Goal: Task Accomplishment & Management: Manage account settings

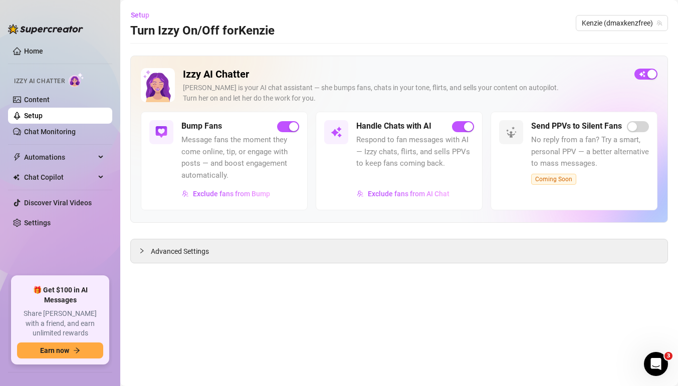
click at [43, 118] on link "Setup" at bounding box center [33, 116] width 19 height 8
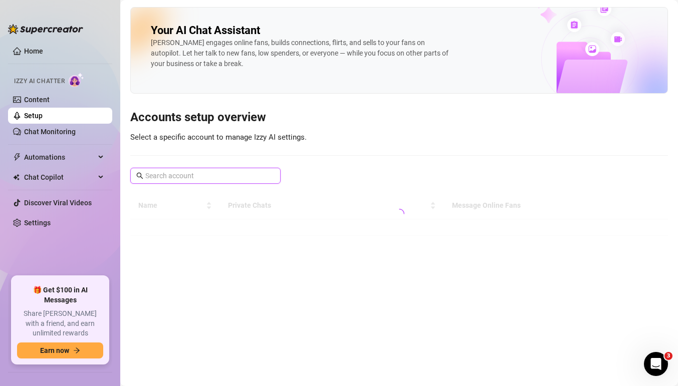
click at [215, 176] on input "text" at bounding box center [205, 175] width 121 height 11
type input "felisco"
click at [64, 131] on link "Chat Monitoring" at bounding box center [50, 132] width 52 height 8
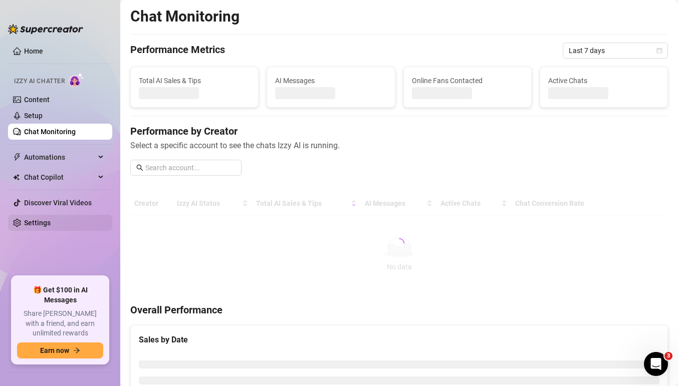
click at [51, 219] on link "Settings" at bounding box center [37, 223] width 27 height 8
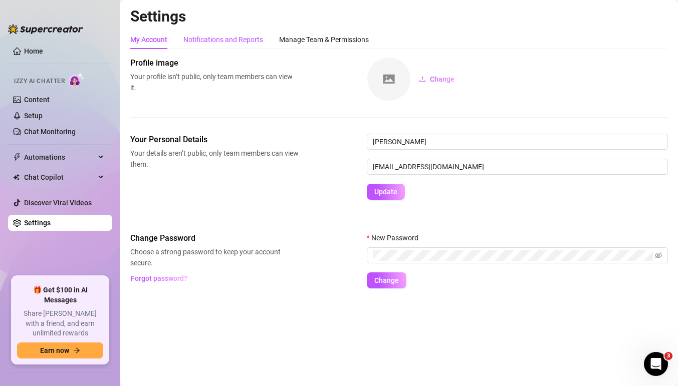
click at [221, 42] on div "Notifications and Reports" at bounding box center [223, 39] width 80 height 11
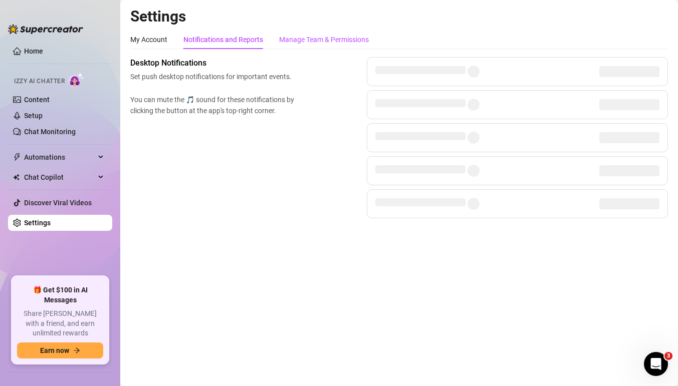
click at [299, 44] on div "Manage Team & Permissions" at bounding box center [324, 39] width 90 height 11
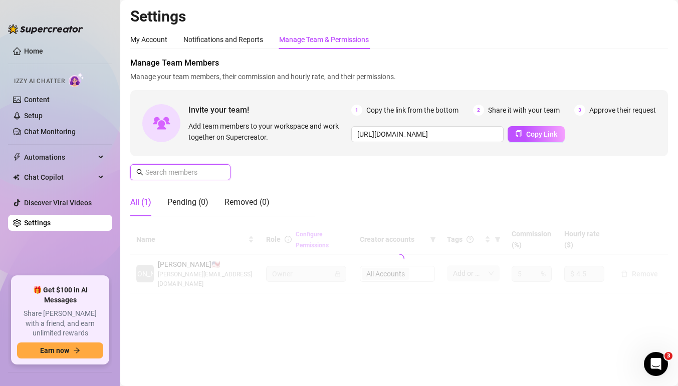
click at [177, 170] on input "text" at bounding box center [180, 172] width 71 height 11
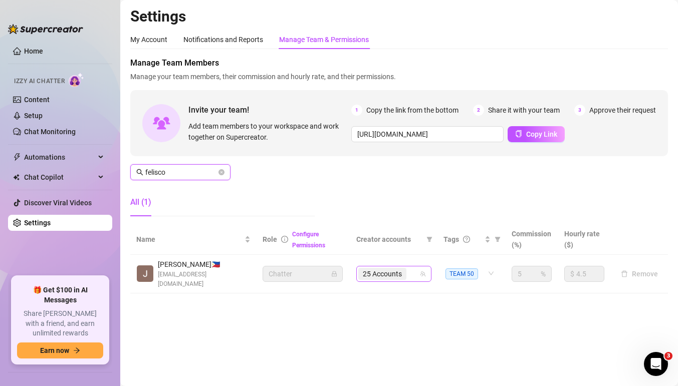
click at [408, 267] on div "25 Accounts" at bounding box center [383, 274] width 50 height 14
type input "felisco"
click at [418, 270] on div "25 Accounts" at bounding box center [388, 274] width 61 height 14
click at [422, 271] on icon "team" at bounding box center [423, 274] width 6 height 6
click at [461, 269] on span "TEAM 50" at bounding box center [461, 274] width 33 height 11
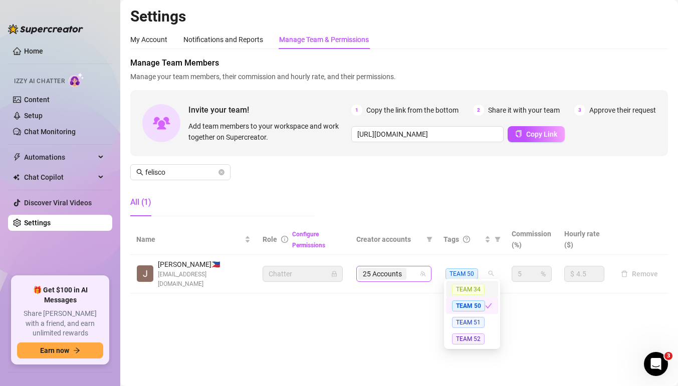
click at [413, 272] on div "25 Accounts" at bounding box center [388, 274] width 61 height 14
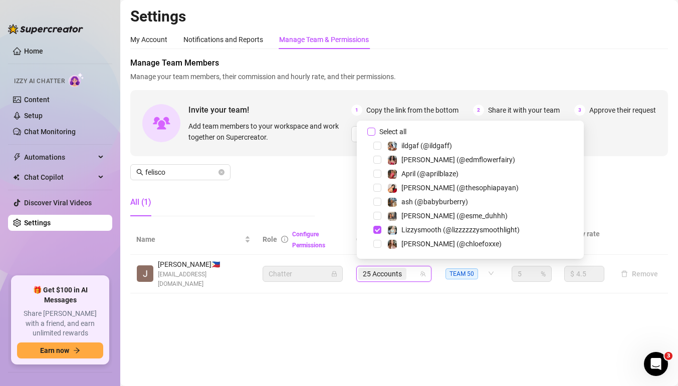
click at [371, 129] on input "Select all" at bounding box center [371, 132] width 8 height 8
checkbox input "false"
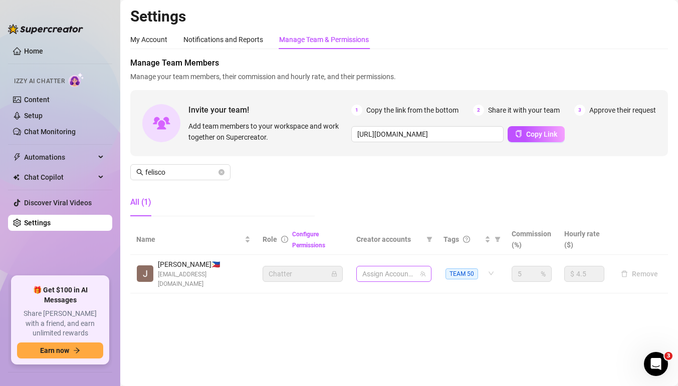
click at [388, 270] on div at bounding box center [388, 274] width 61 height 14
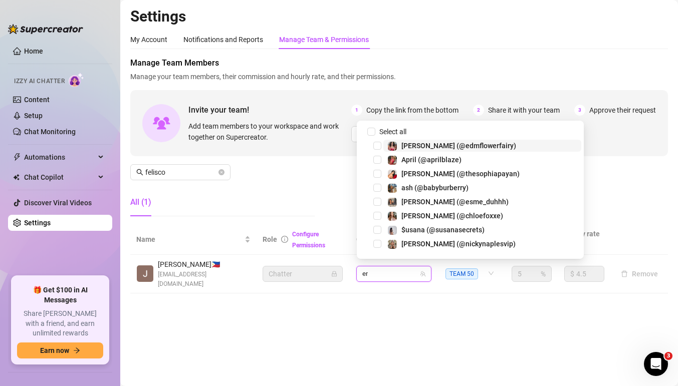
type input "emi"
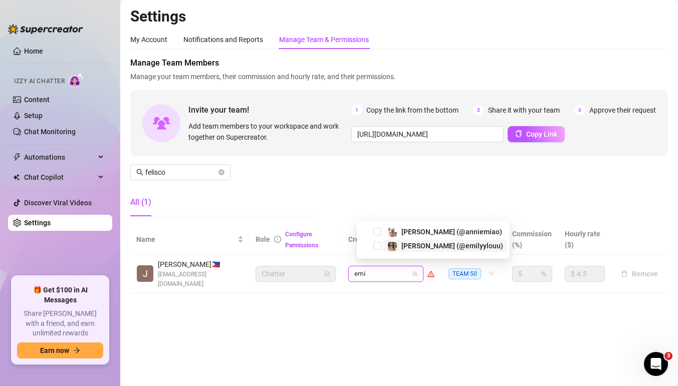
click at [411, 247] on span "[PERSON_NAME] (@emilyylouu)" at bounding box center [452, 246] width 102 height 8
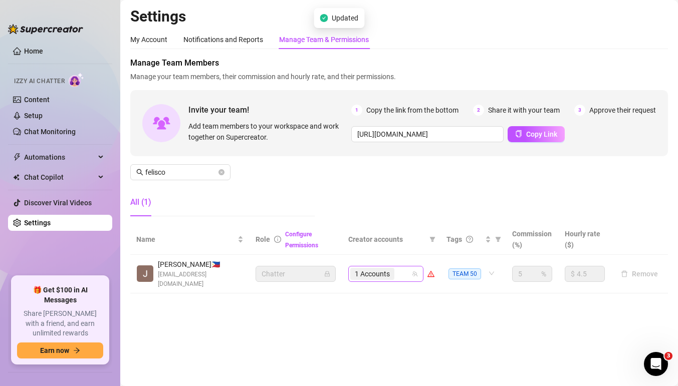
click at [398, 273] on input "search" at bounding box center [397, 274] width 2 height 12
type input "playf"
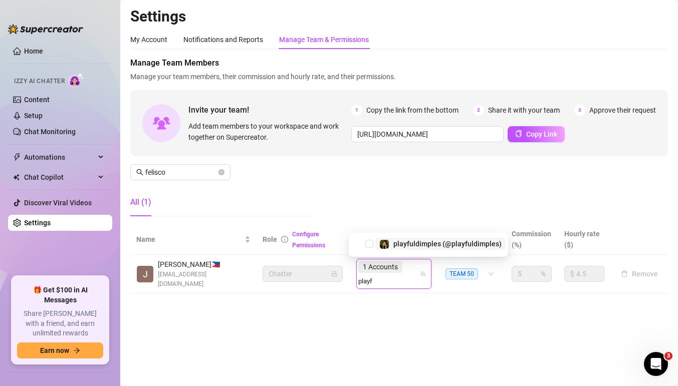
click at [416, 246] on span "playfuldimples (@playfuldimples)" at bounding box center [447, 244] width 108 height 8
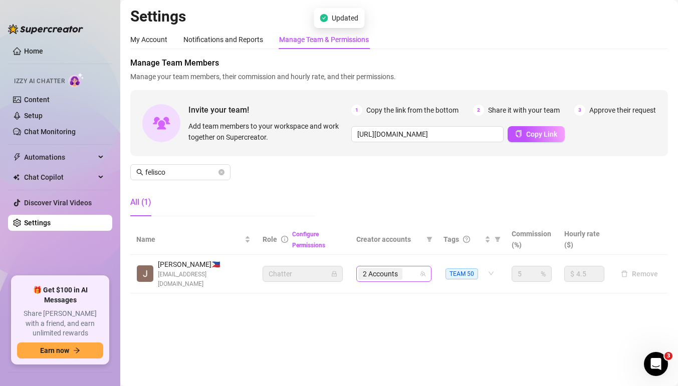
click at [413, 268] on div "2 Accounts" at bounding box center [388, 274] width 61 height 14
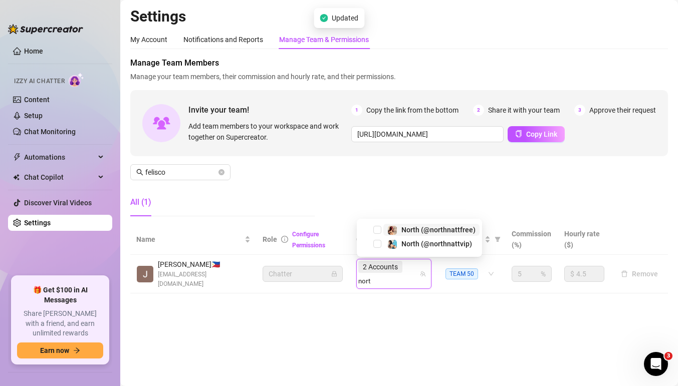
type input "north"
click at [400, 224] on div "North (@northnattfree)" at bounding box center [431, 230] width 88 height 12
click at [411, 272] on div "2 Accounts north" at bounding box center [388, 274] width 61 height 28
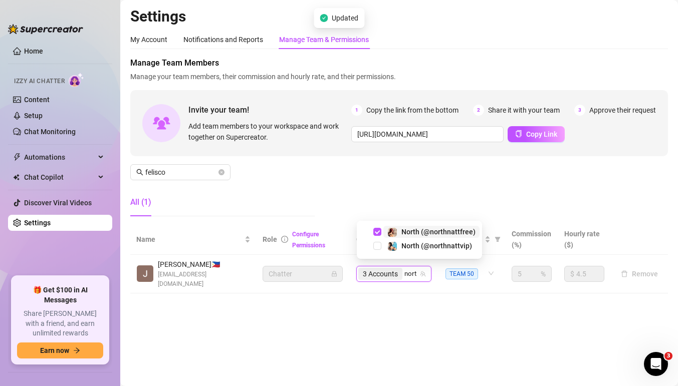
type input "north"
click at [405, 242] on span "North (@northnattvip)" at bounding box center [436, 244] width 71 height 8
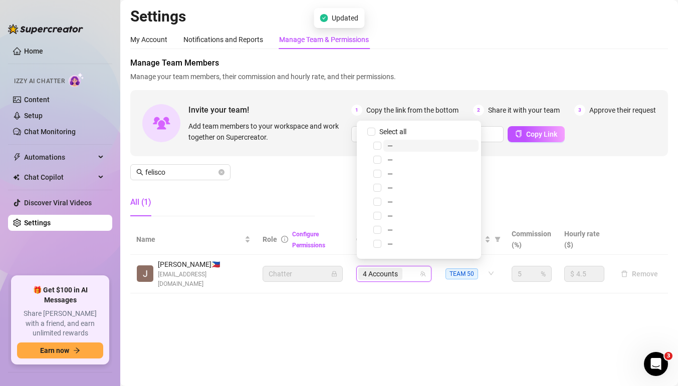
click at [413, 272] on div "4 Accounts" at bounding box center [388, 274] width 61 height 14
click at [413, 268] on div "4 Accounts" at bounding box center [388, 274] width 61 height 14
type input "jessi"
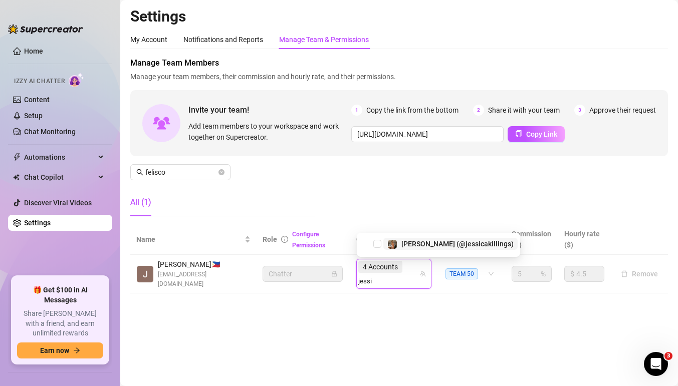
click at [411, 245] on span "[PERSON_NAME] (@jessicakillings)" at bounding box center [457, 244] width 112 height 8
click at [414, 271] on div "4 Accounts [PERSON_NAME]" at bounding box center [388, 274] width 61 height 28
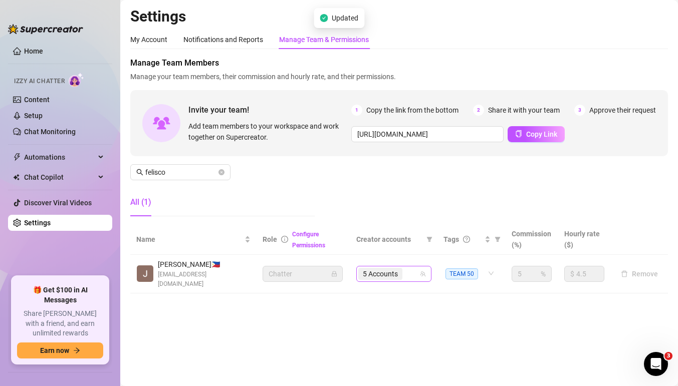
click at [413, 271] on div "5 Accounts" at bounding box center [388, 274] width 61 height 14
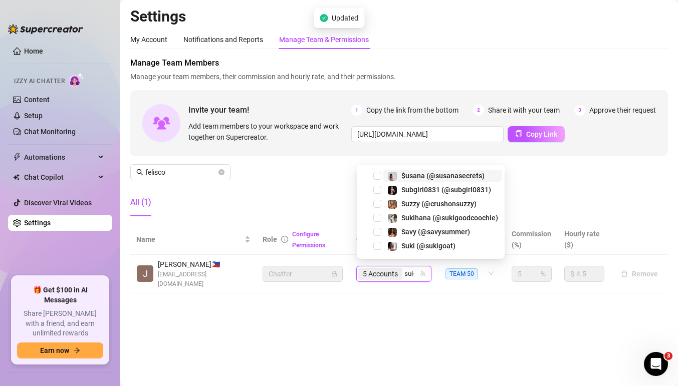
type input "suki"
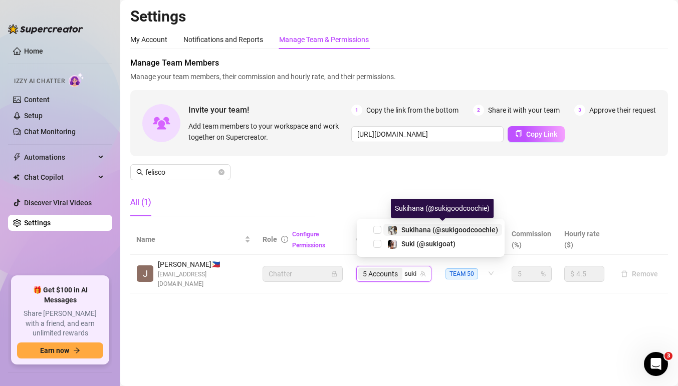
click at [417, 226] on span "Sukihana (@sukigoodcoochie)" at bounding box center [449, 230] width 97 height 8
click at [407, 269] on input "search" at bounding box center [411, 274] width 15 height 12
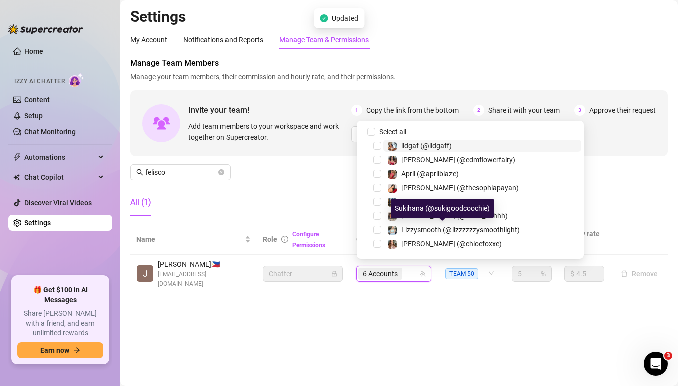
click at [406, 269] on input "search" at bounding box center [405, 274] width 2 height 12
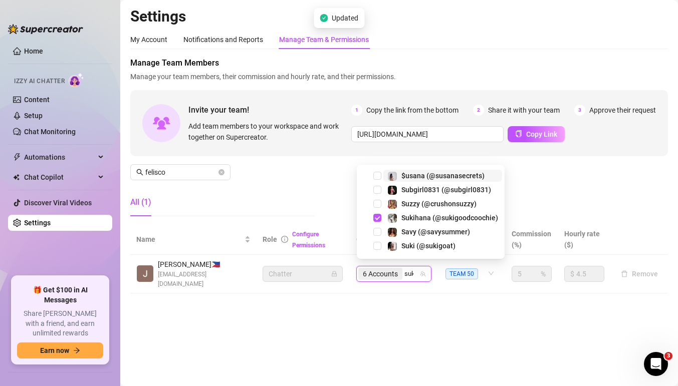
type input "suki"
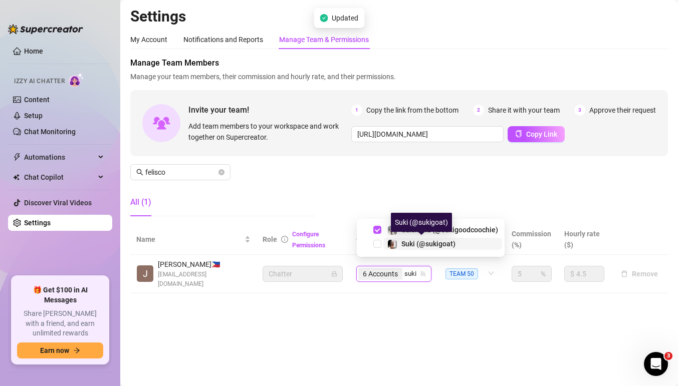
click at [413, 244] on span "Suki (@sukigoat)" at bounding box center [428, 244] width 54 height 8
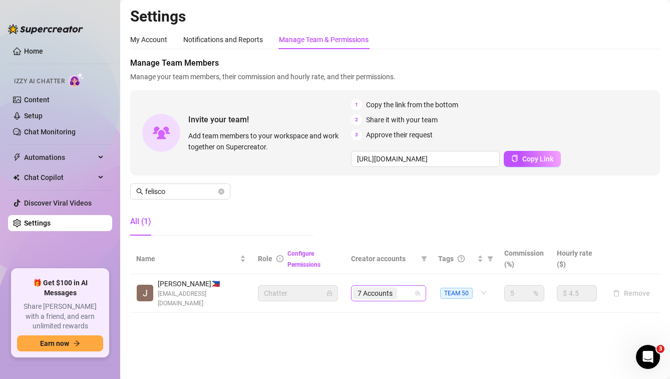
click at [411, 286] on div "7 Accounts" at bounding box center [383, 293] width 61 height 14
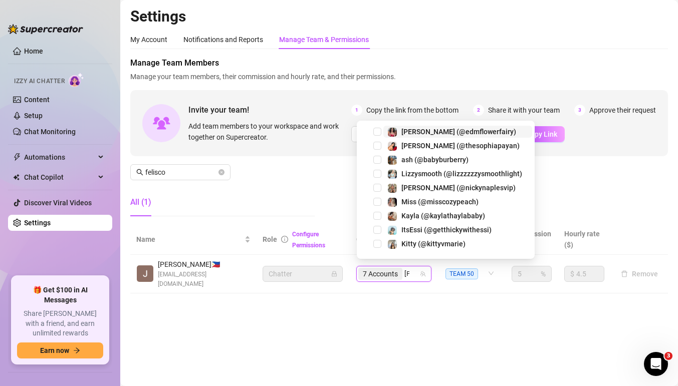
type input "[PERSON_NAME]"
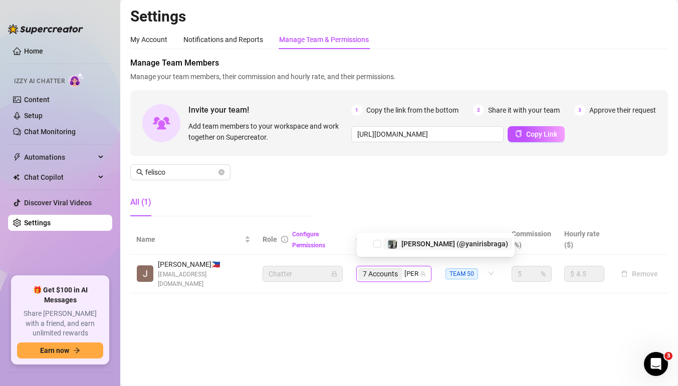
click at [410, 248] on div "[PERSON_NAME] (@yanirisbraga)" at bounding box center [454, 244] width 107 height 12
click at [411, 268] on div "7 Accounts [PERSON_NAME]" at bounding box center [388, 274] width 61 height 14
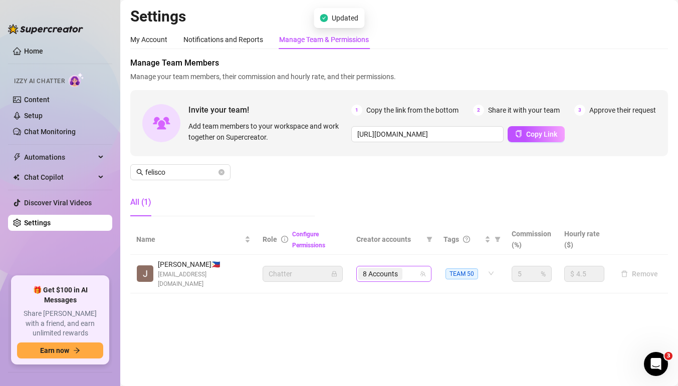
click at [411, 268] on div "8 Accounts" at bounding box center [388, 274] width 61 height 14
type input "kyli"
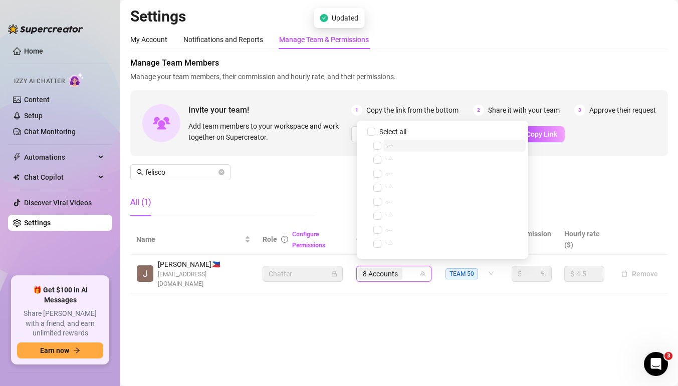
click at [416, 237] on div "11542938 Select all — — — — — — — — — — — — — — — — — — — — — — — — — — — [PERS…" at bounding box center [442, 190] width 171 height 138
click at [409, 270] on div "8 Accounts" at bounding box center [388, 274] width 61 height 14
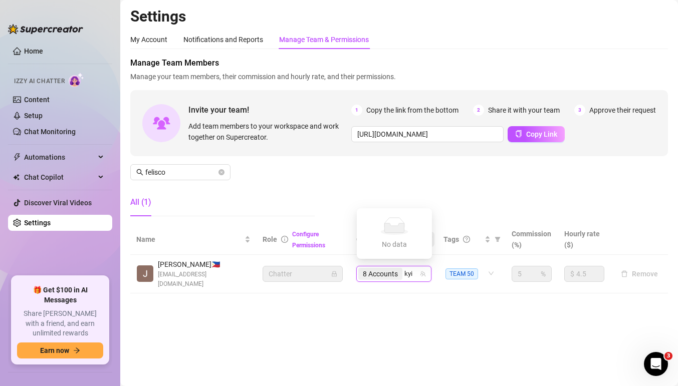
type input "ky"
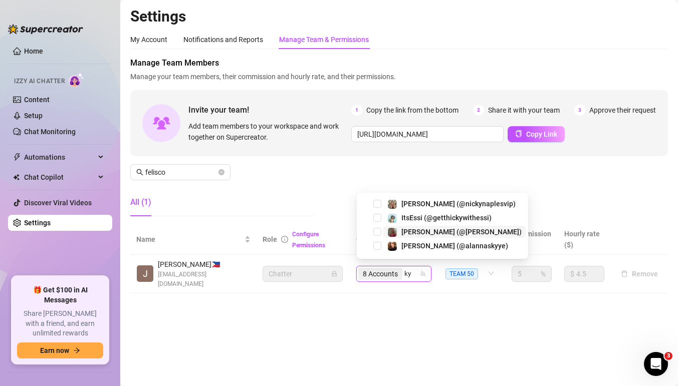
click at [402, 233] on span "[PERSON_NAME] (@[PERSON_NAME])" at bounding box center [461, 232] width 120 height 8
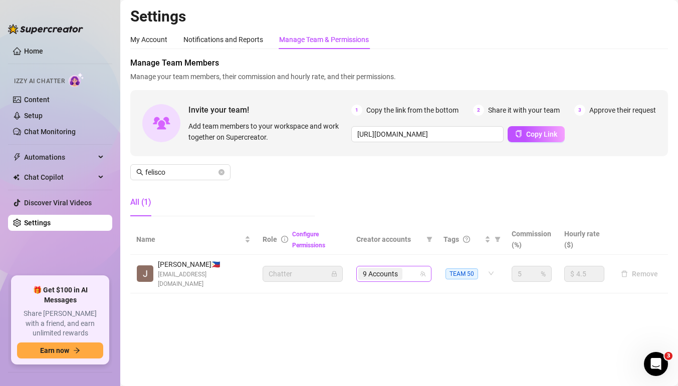
click at [416, 268] on div "9 Accounts" at bounding box center [388, 274] width 61 height 14
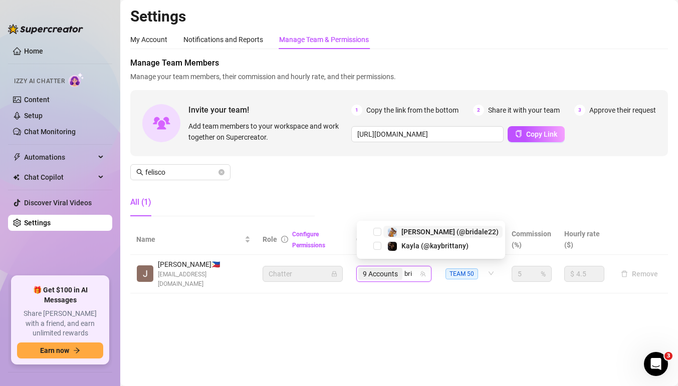
type input "brid"
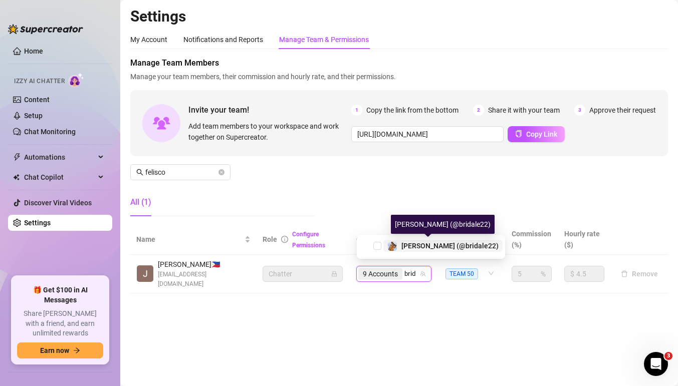
click at [405, 246] on span "[PERSON_NAME] (@bridale22)" at bounding box center [449, 246] width 97 height 8
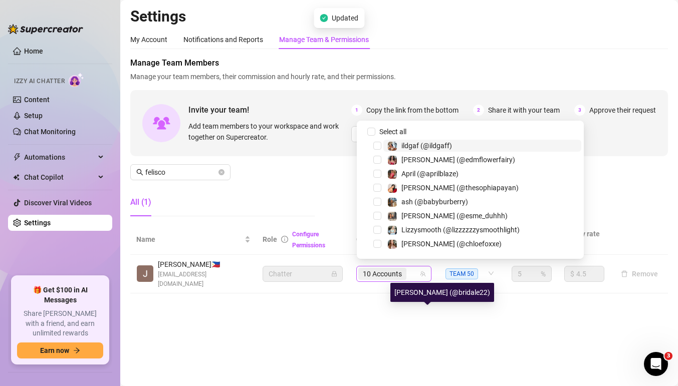
click at [411, 267] on div "10 Accounts" at bounding box center [388, 274] width 61 height 14
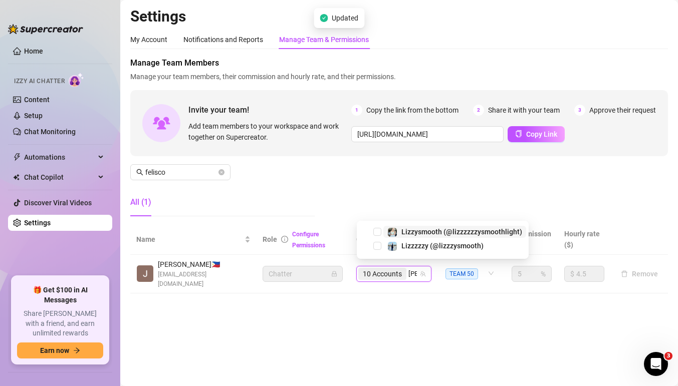
type input "lizz"
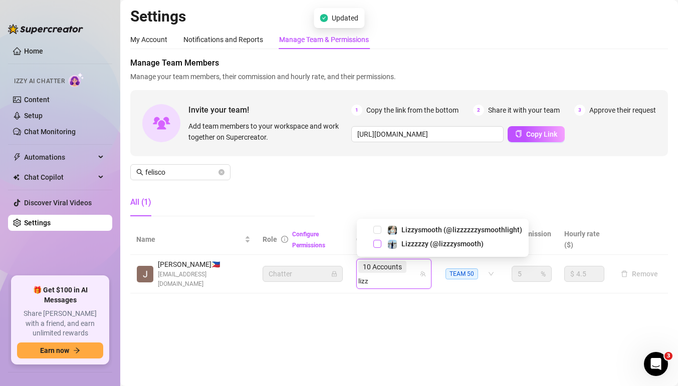
click at [378, 245] on span "Select tree node" at bounding box center [377, 244] width 8 height 8
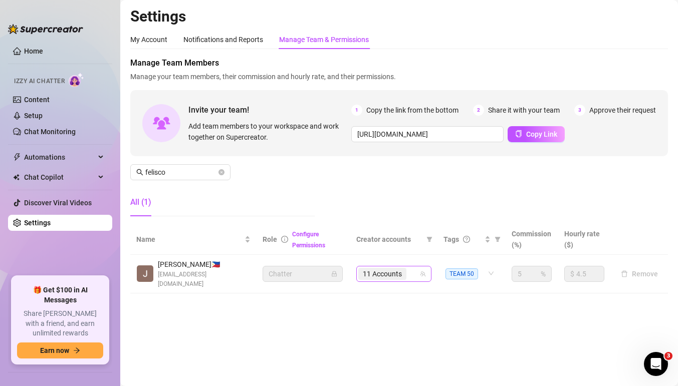
click at [416, 271] on div "11 Accounts" at bounding box center [388, 274] width 61 height 14
type input "cel"
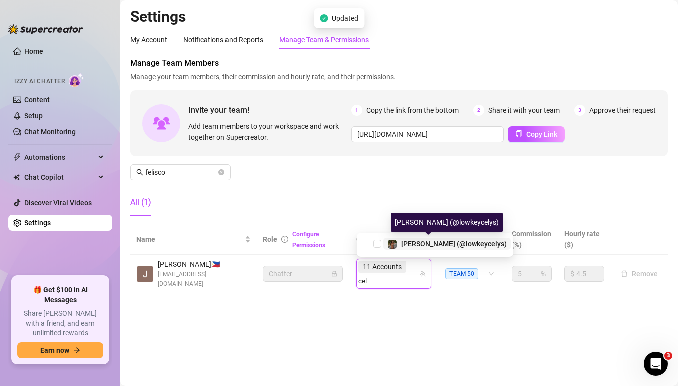
click at [422, 241] on span "[PERSON_NAME] (@lowkeycelys)" at bounding box center [453, 244] width 105 height 8
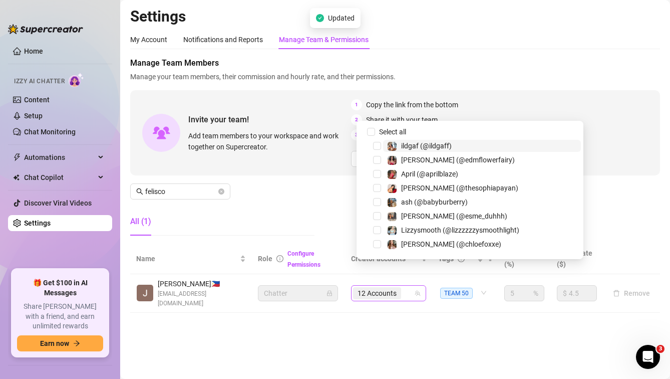
click at [405, 287] on input "search" at bounding box center [404, 293] width 2 height 12
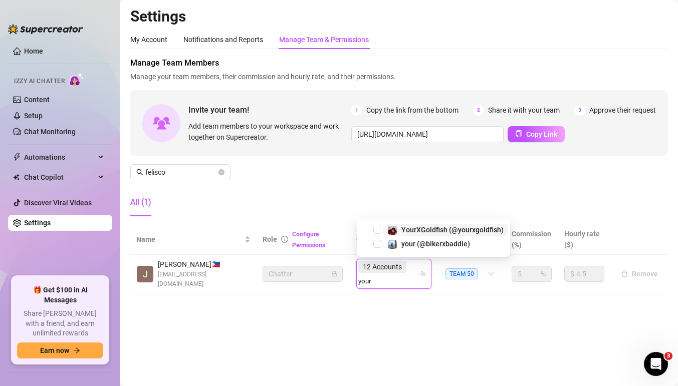
type input "yourx"
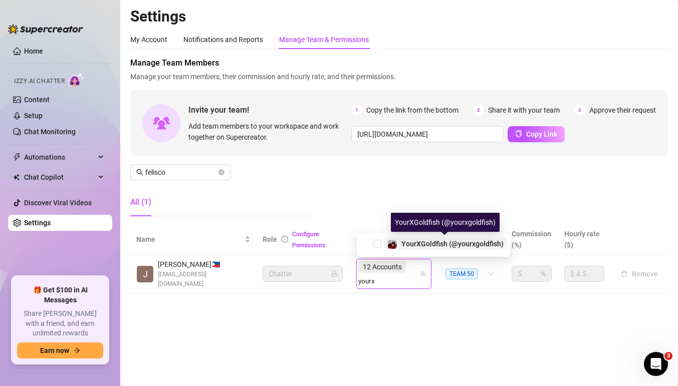
click at [430, 244] on span "YourXGoldfish (@yourxgoldfish)" at bounding box center [452, 244] width 102 height 8
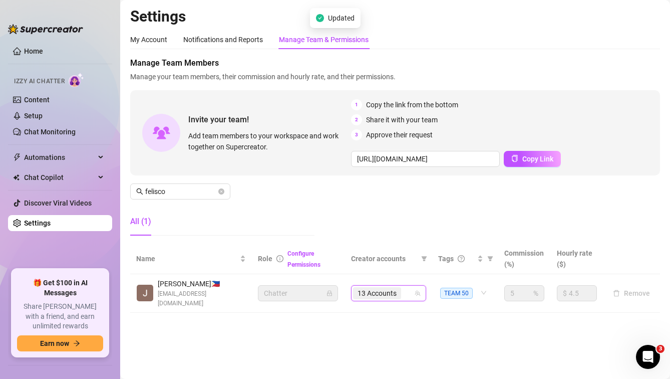
click at [414, 286] on div "13 Accounts" at bounding box center [383, 293] width 61 height 14
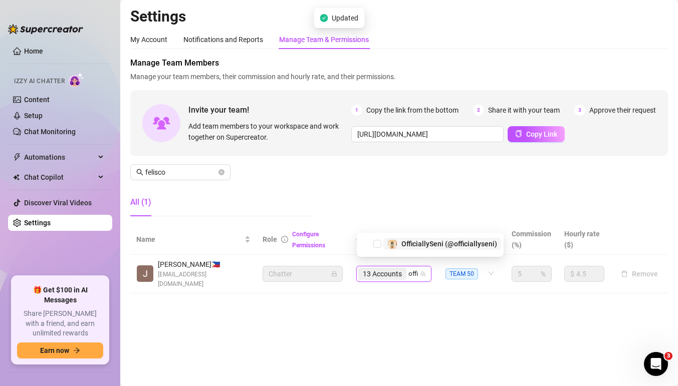
type input "offic"
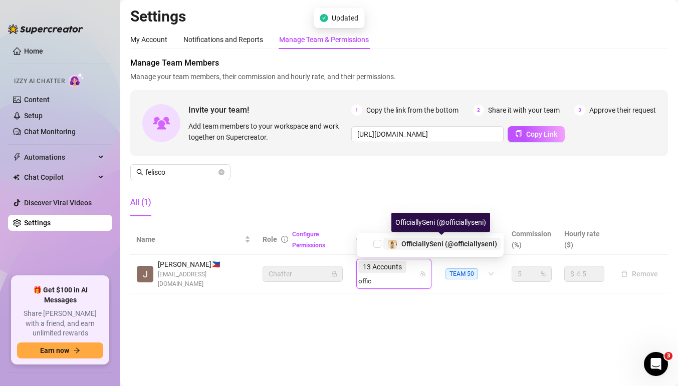
click at [417, 240] on span "OfficiallySeni (@officiallyseni)" at bounding box center [449, 244] width 96 height 8
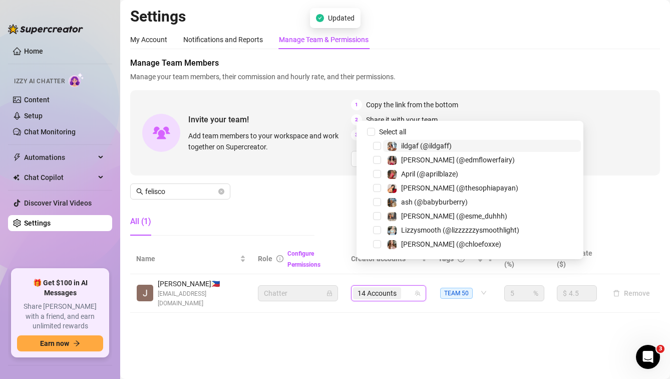
click at [405, 287] on input "search" at bounding box center [404, 293] width 2 height 12
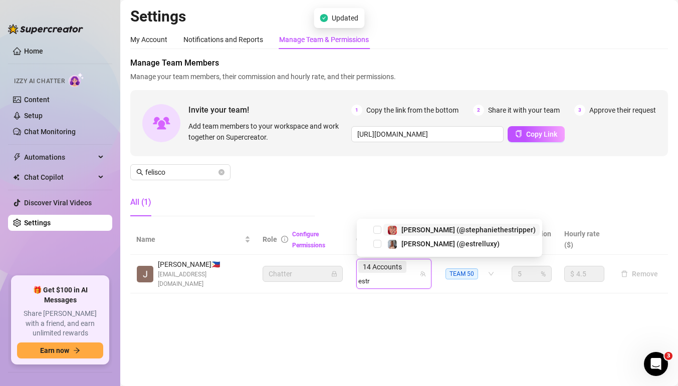
type input "estre"
click at [417, 245] on span "[PERSON_NAME] (@estrelluxy)" at bounding box center [450, 244] width 98 height 8
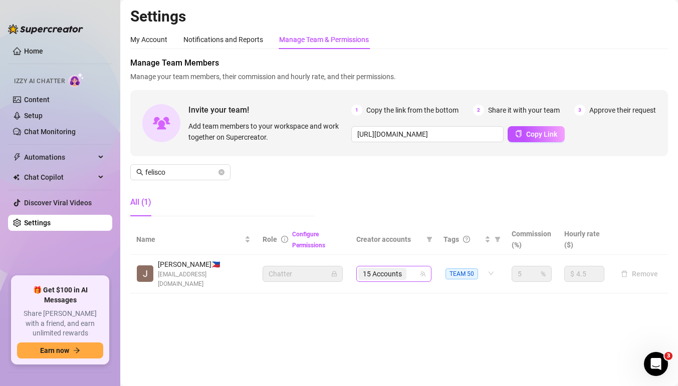
click at [402, 268] on span "15 Accounts" at bounding box center [382, 274] width 48 height 12
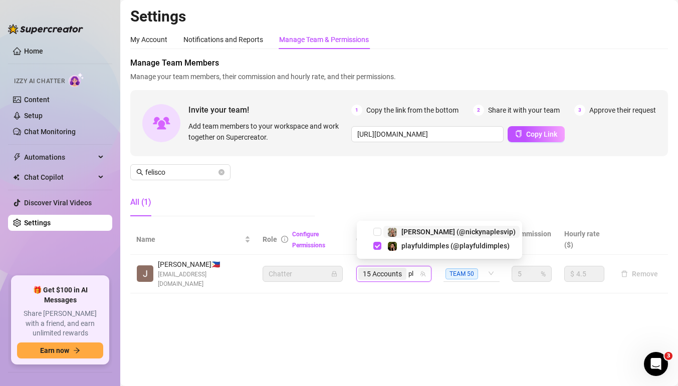
type input "p"
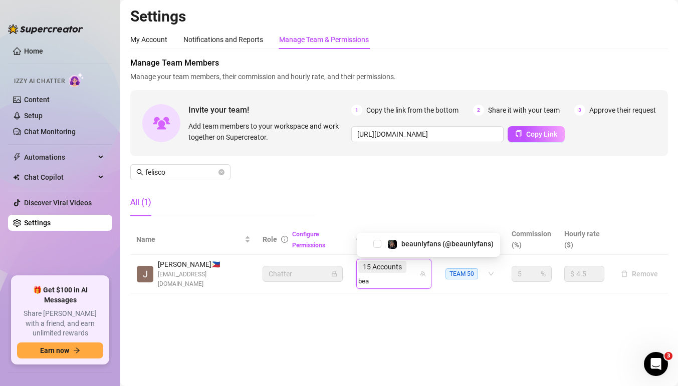
type input "bea"
click at [449, 233] on div "beaunlyfans (@beaunlyfans)" at bounding box center [428, 245] width 143 height 24
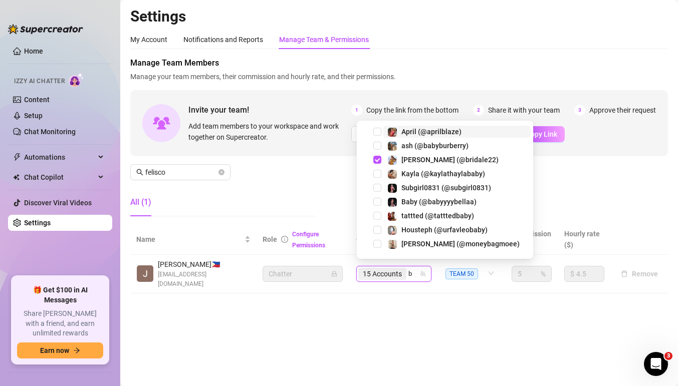
type input "be"
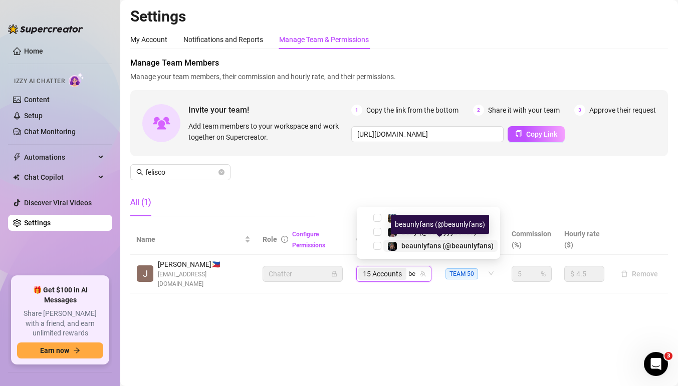
drag, startPoint x: 439, startPoint y: 248, endPoint x: 429, endPoint y: 249, distance: 9.6
click at [438, 248] on span "beaunlyfans (@beaunlyfans)" at bounding box center [447, 246] width 92 height 8
